Goal: Task Accomplishment & Management: Complete application form

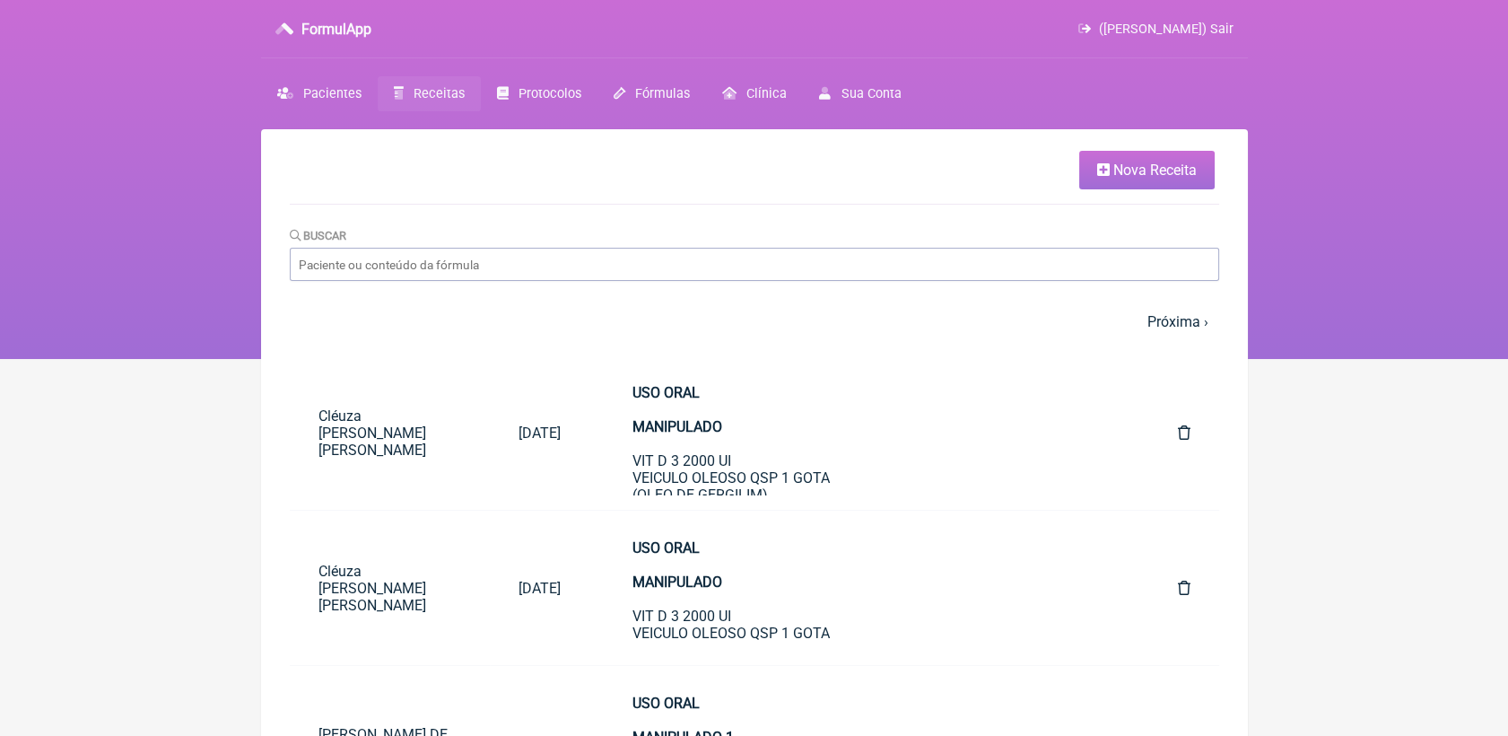
click at [1106, 170] on icon at bounding box center [1103, 169] width 13 height 14
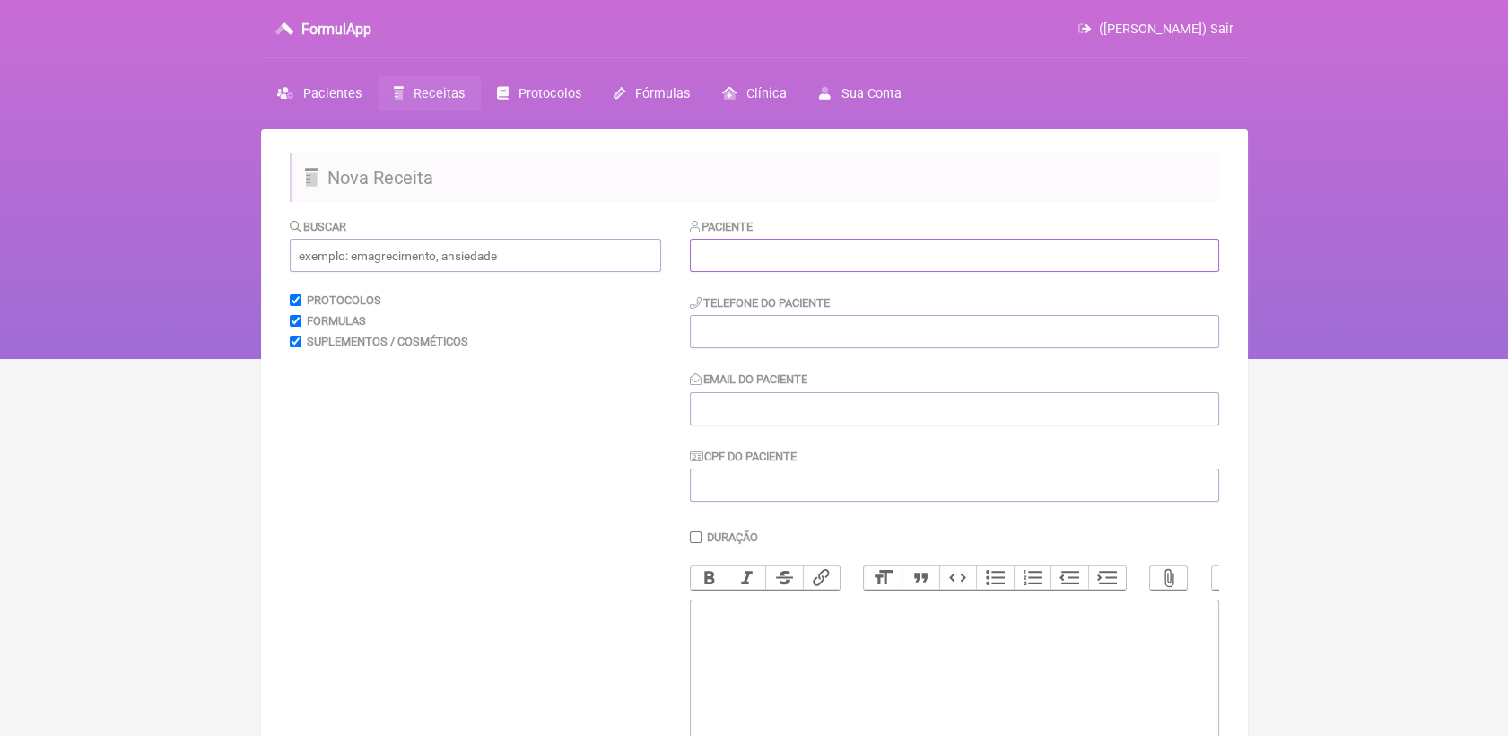
click at [746, 249] on input "text" at bounding box center [954, 255] width 529 height 33
paste input "[PERSON_NAME]"
type input "[PERSON_NAME]"
click at [755, 328] on input "tel" at bounding box center [954, 331] width 529 height 33
paste input "[PHONE_NUMBER]"
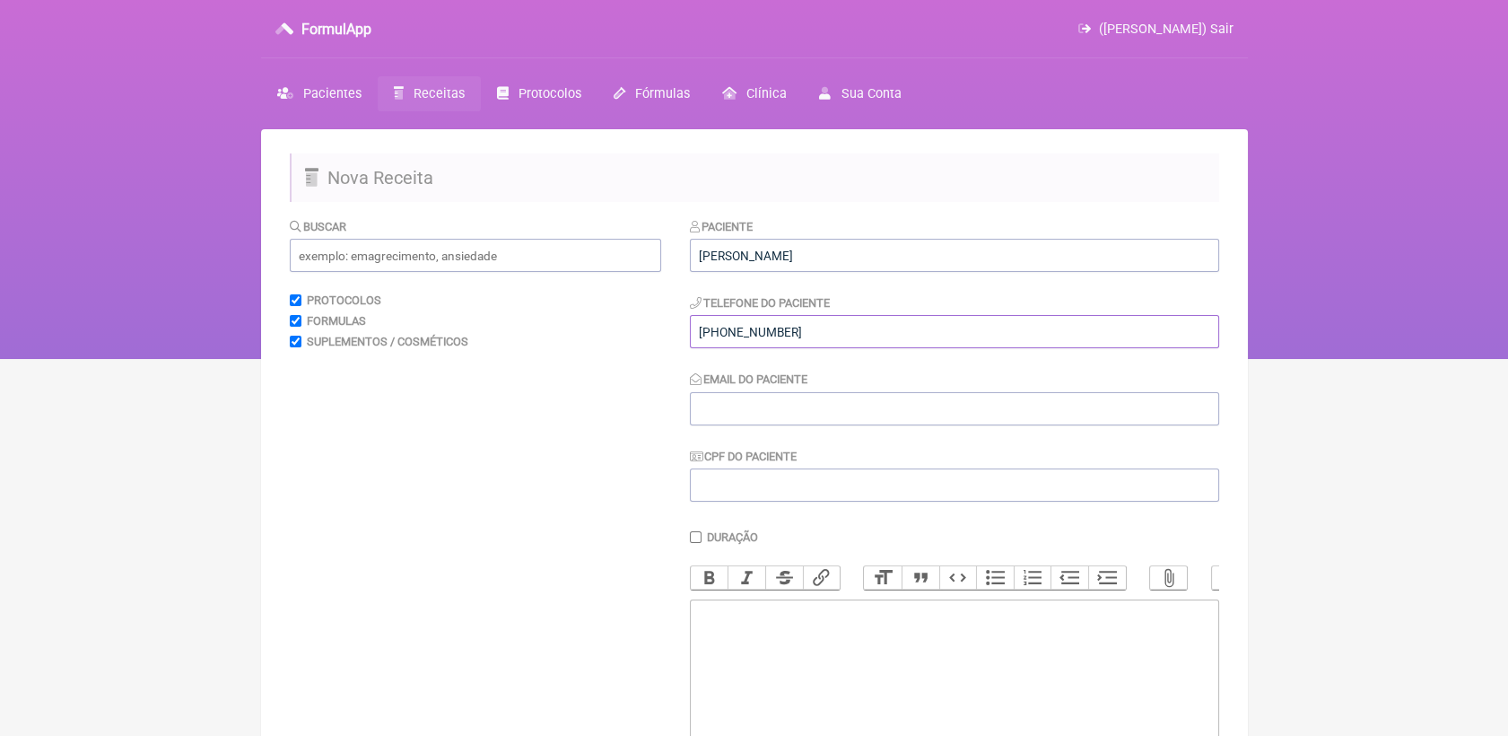
type input "[PHONE_NUMBER]"
click at [743, 398] on input "Email do Paciente" at bounding box center [954, 408] width 529 height 33
paste input "[PERSON_NAME][EMAIL_ADDRESS][DOMAIN_NAME]"
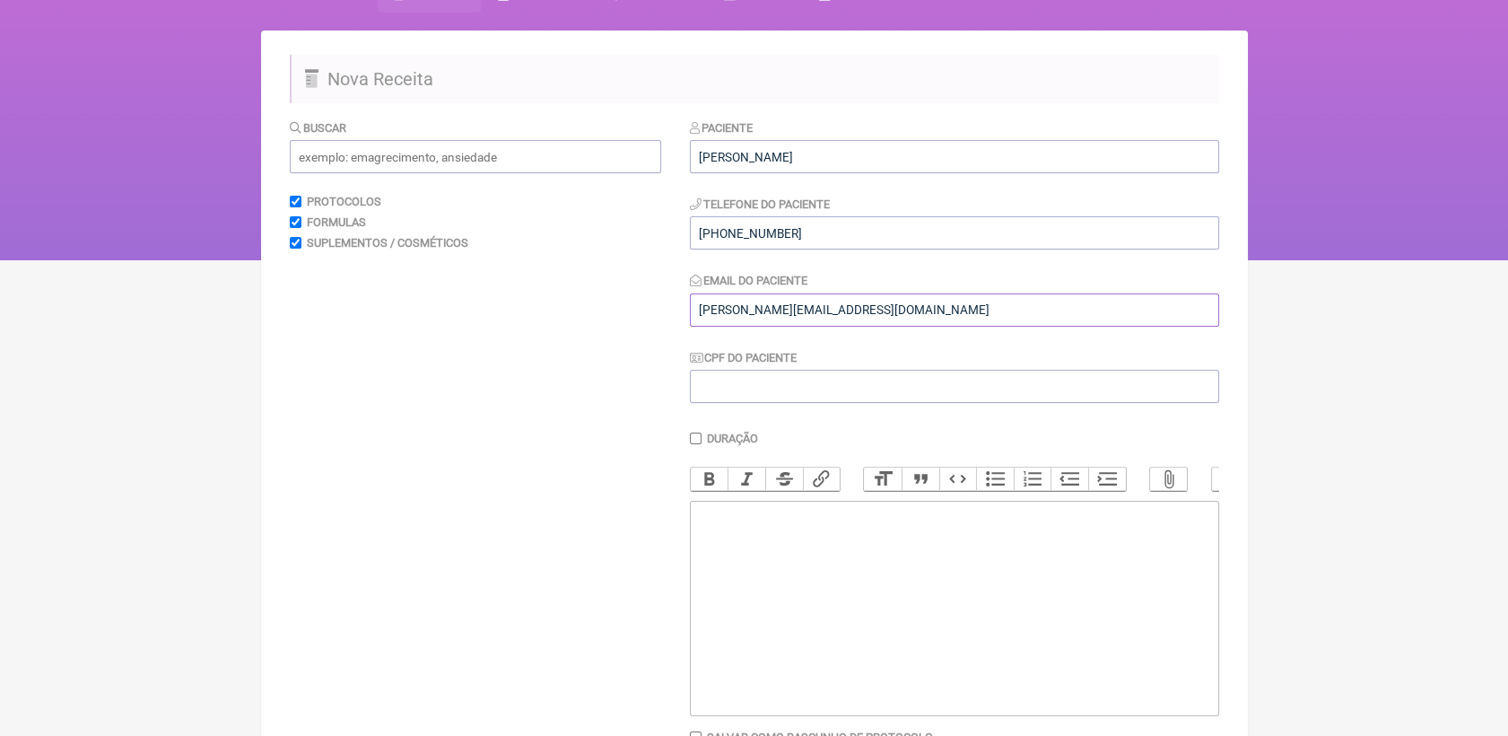
scroll to position [100, 0]
type input "[PERSON_NAME][EMAIL_ADDRESS][DOMAIN_NAME]"
click at [725, 567] on trix-editor at bounding box center [954, 607] width 529 height 215
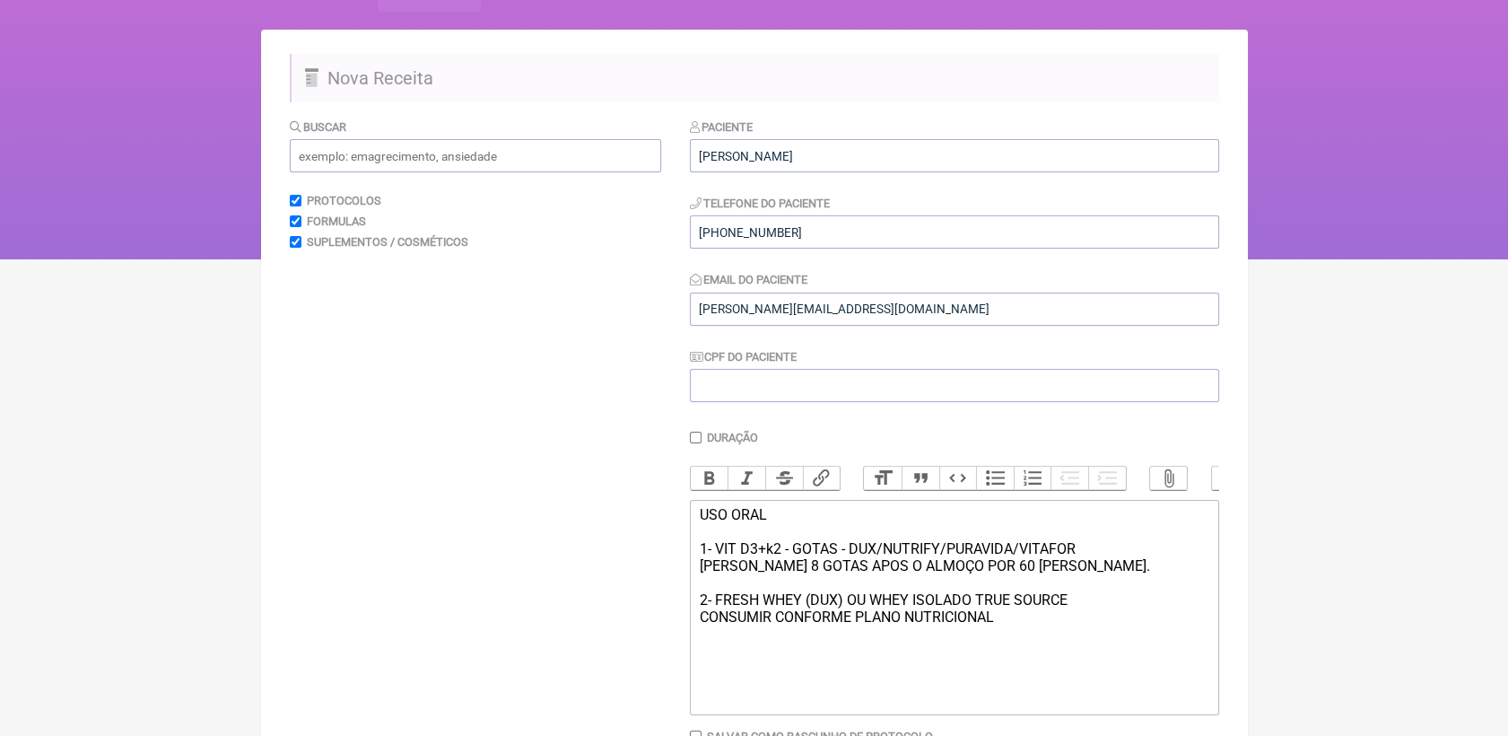
type trix-editor "<div>USO ORAL&nbsp;<br><br>1- VIT D3+k2 - GOTAS - DUX/NUTRIFY/PURAVIDA/VITAFOR<…"
drag, startPoint x: 792, startPoint y: 534, endPoint x: 711, endPoint y: 533, distance: 80.7
click at [772, 533] on div "USO ORAL 1- VIT D3+k2 - GOTAS - DUX/NUTRIFY/PURAVIDA/VITAFOR [PERSON_NAME] 8 GO…" at bounding box center [954, 582] width 510 height 153
drag, startPoint x: 699, startPoint y: 530, endPoint x: 686, endPoint y: 531, distance: 12.6
click at [686, 531] on form "Buscar Protocolos Formulas Suplementos / Cosméticos Paciente [PERSON_NAME] Tele…" at bounding box center [754, 465] width 929 height 695
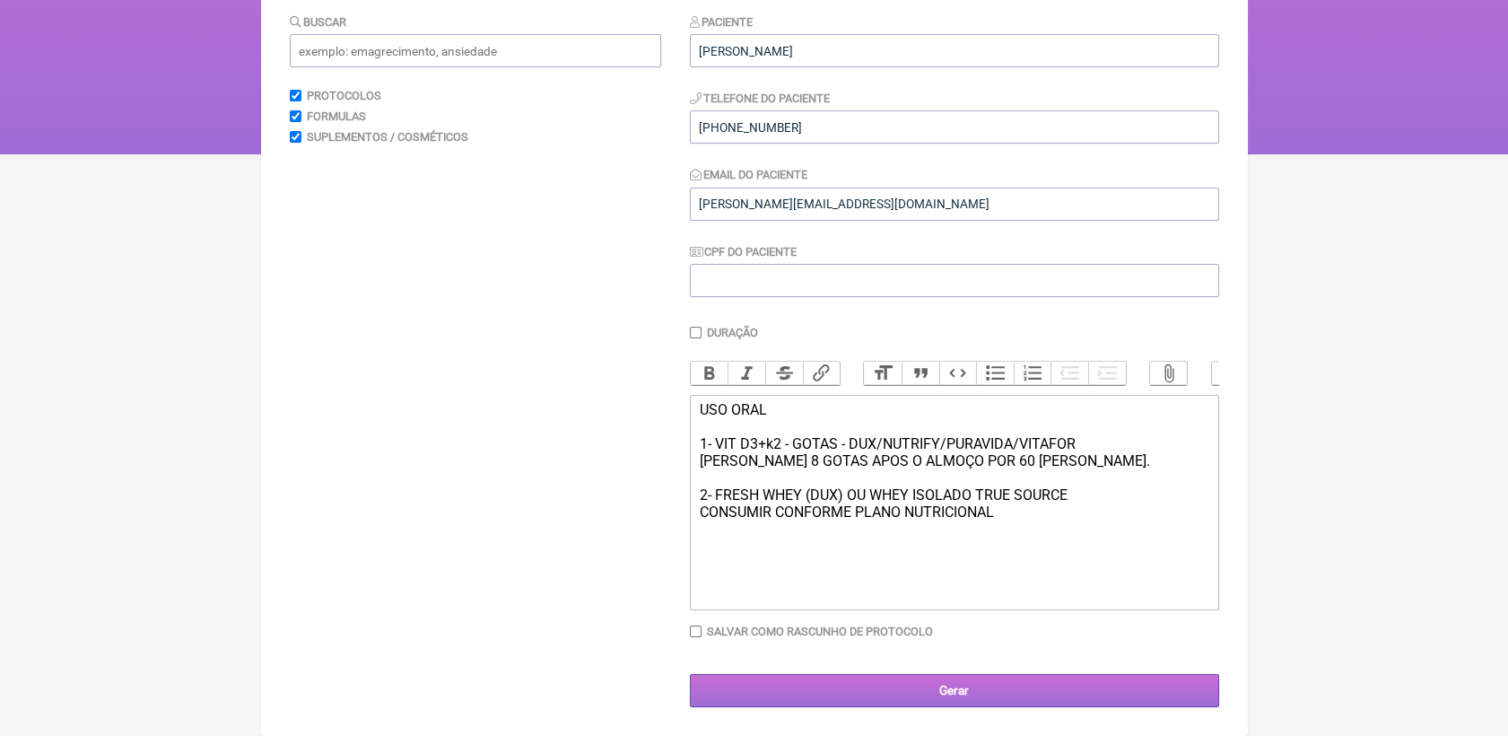
scroll to position [225, 0]
click at [882, 688] on input "Gerar" at bounding box center [954, 690] width 529 height 33
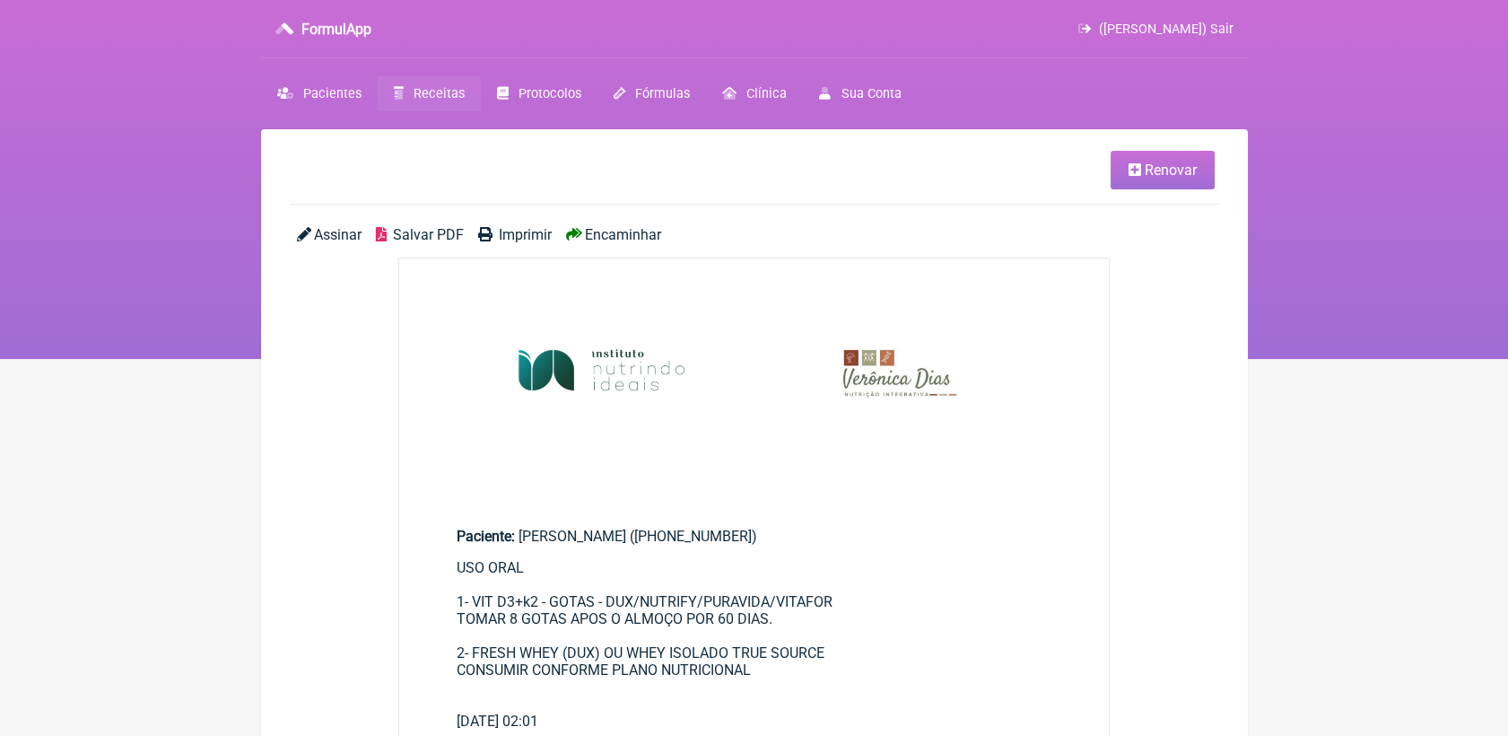
click at [402, 234] on span "Salvar PDF" at bounding box center [428, 234] width 71 height 17
